Goal: Transaction & Acquisition: Purchase product/service

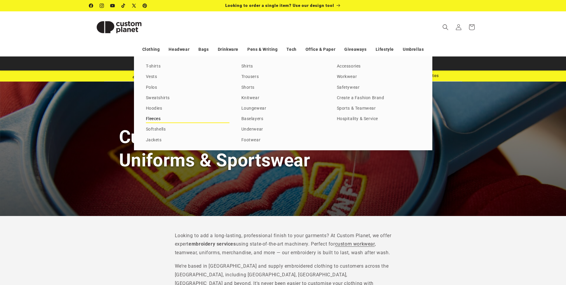
click at [159, 118] on link "Fleeces" at bounding box center [188, 119] width 84 height 8
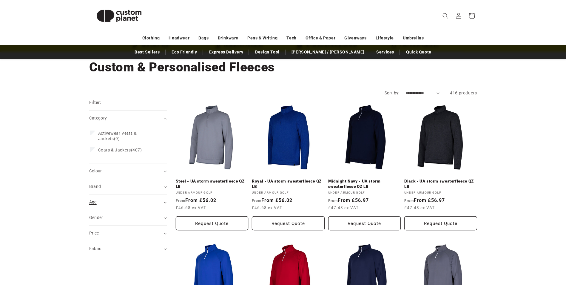
scroll to position [30, 0]
click at [113, 202] on div "Age (0)" at bounding box center [125, 202] width 72 height 6
click at [111, 214] on span "Adult (380)" at bounding box center [109, 216] width 22 height 5
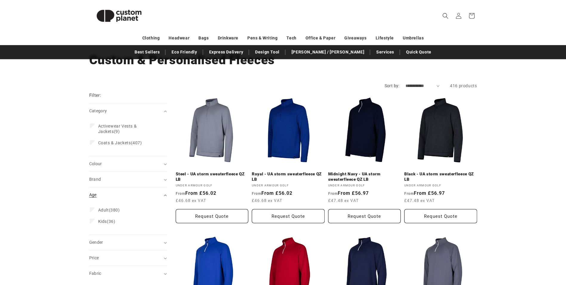
scroll to position [60, 0]
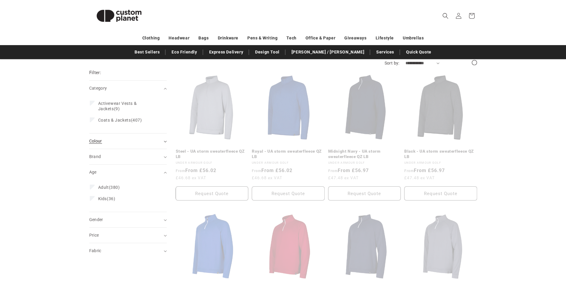
click at [115, 144] on div "Colour (0)" at bounding box center [125, 141] width 72 height 6
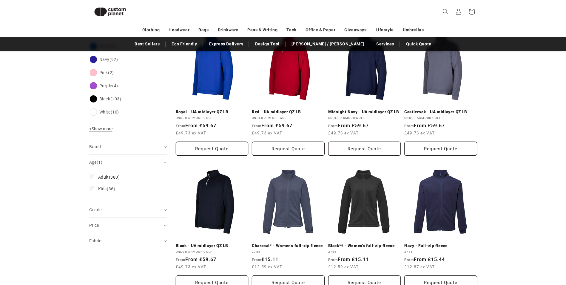
scroll to position [197, 0]
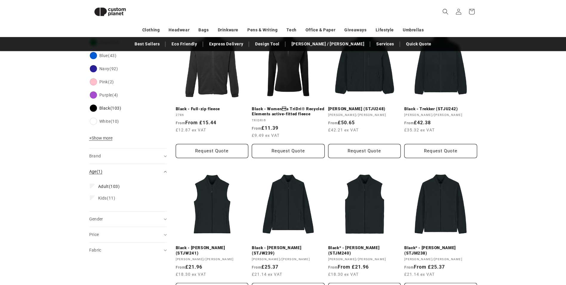
scroll to position [257, 0]
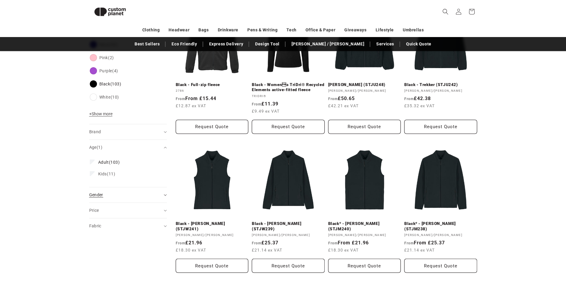
click at [111, 196] on div "Gender (0)" at bounding box center [125, 194] width 72 height 6
click at [110, 231] on span "Unisex" at bounding box center [104, 232] width 13 height 5
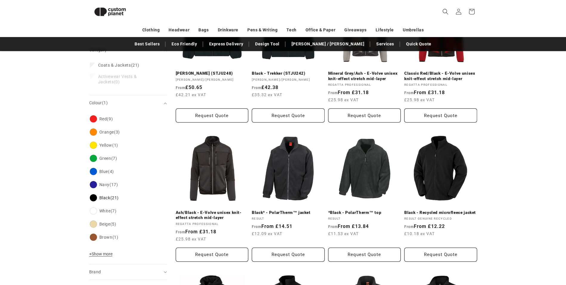
scroll to position [120, 0]
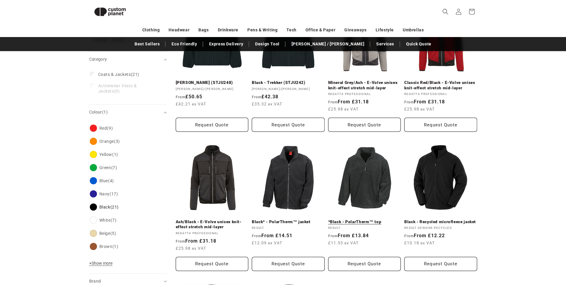
click at [379, 219] on link "*Black - PolarTherm™ top" at bounding box center [364, 221] width 73 height 5
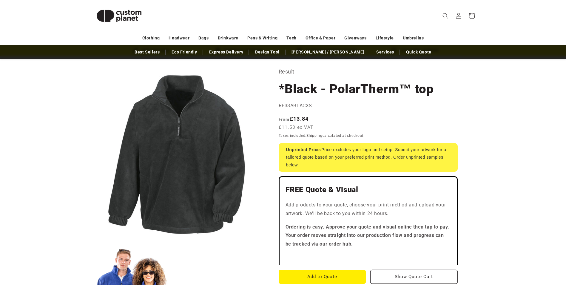
scroll to position [60, 0]
